Goal: Find specific page/section: Find specific page/section

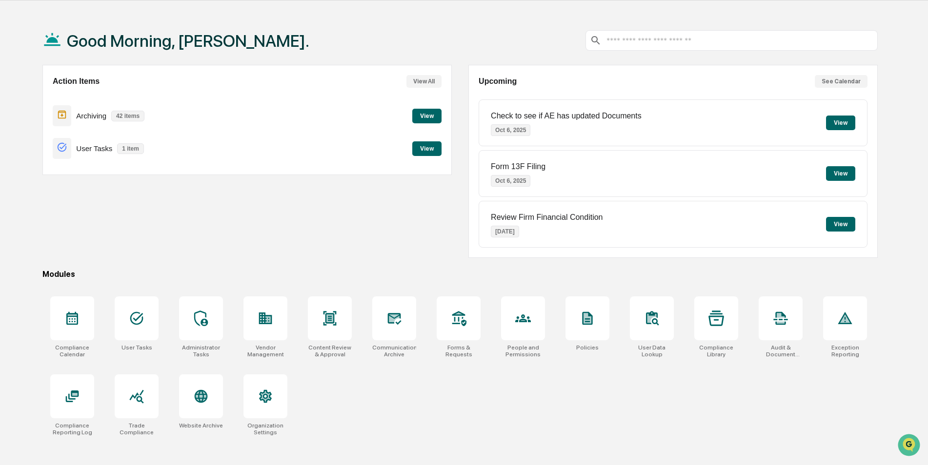
scroll to position [46, 0]
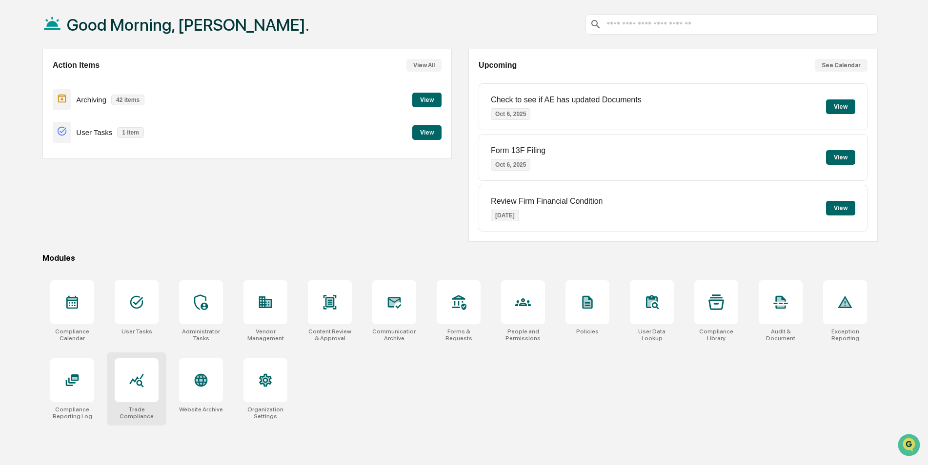
click at [139, 385] on icon at bounding box center [136, 381] width 14 height 14
click at [126, 284] on div at bounding box center [137, 302] width 44 height 44
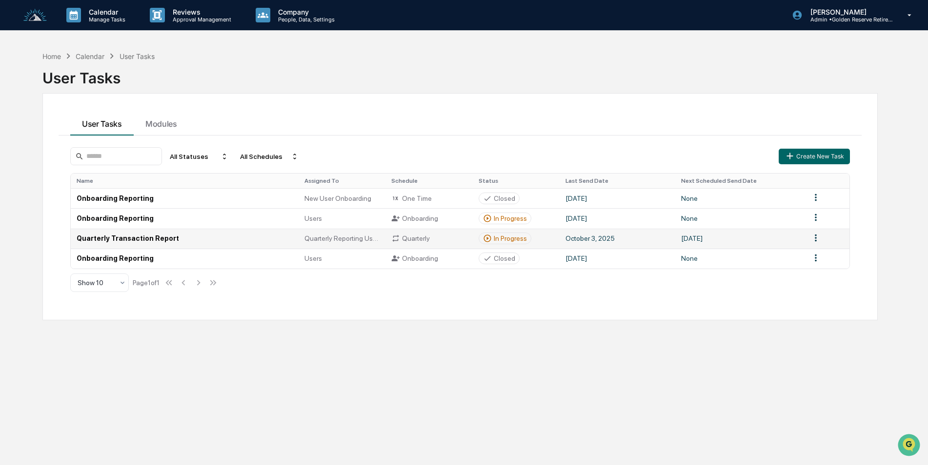
click at [331, 241] on span "Quarterly Reporting User Group" at bounding box center [342, 239] width 76 height 8
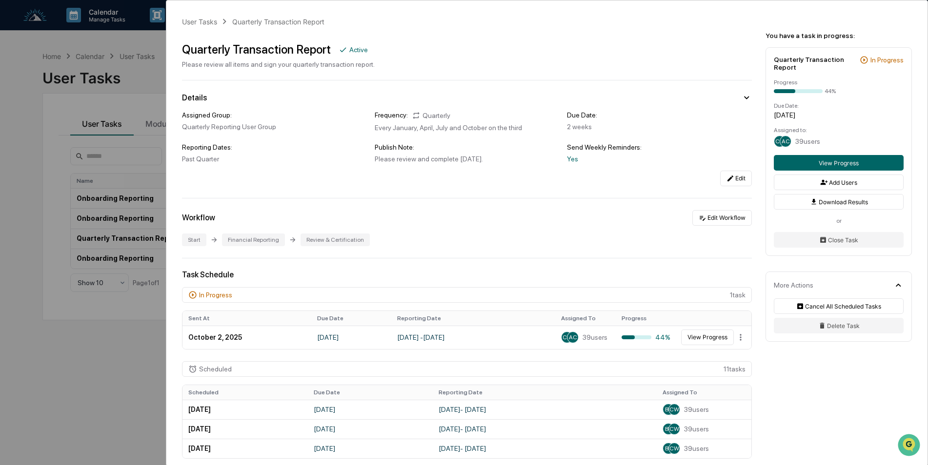
click at [415, 359] on div "Task Schedule In Progress 1 task Sent At Due Date Reporting Date Assigned To Pr…" at bounding box center [467, 427] width 570 height 314
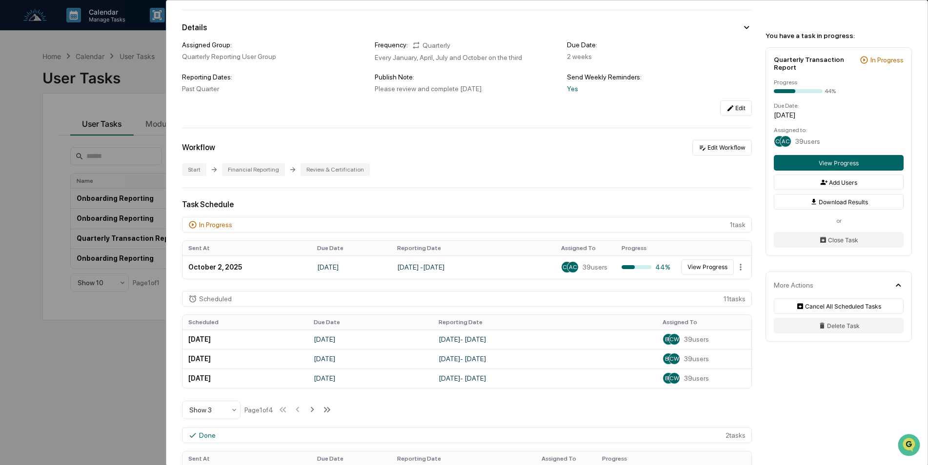
scroll to position [49, 0]
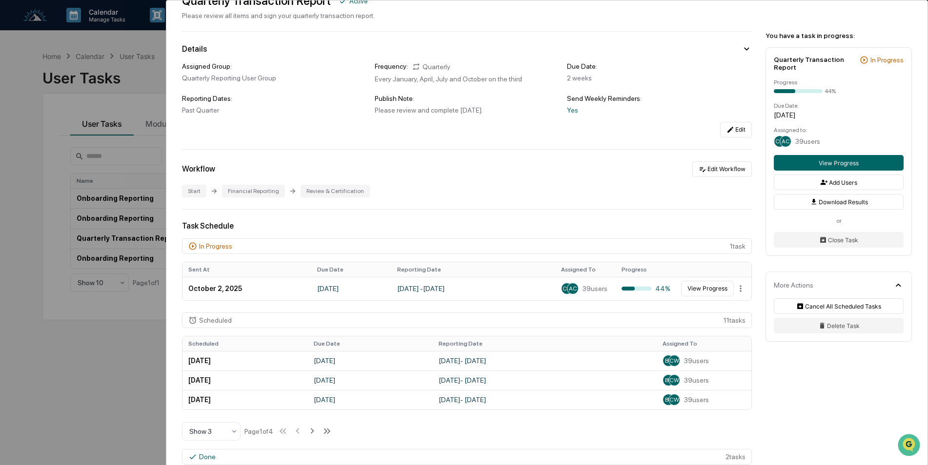
click at [118, 346] on div "User Tasks Quarterly Transaction Report Quarterly Transaction Report Active Ple…" at bounding box center [464, 232] width 928 height 465
